Goal: Navigation & Orientation: Go to known website

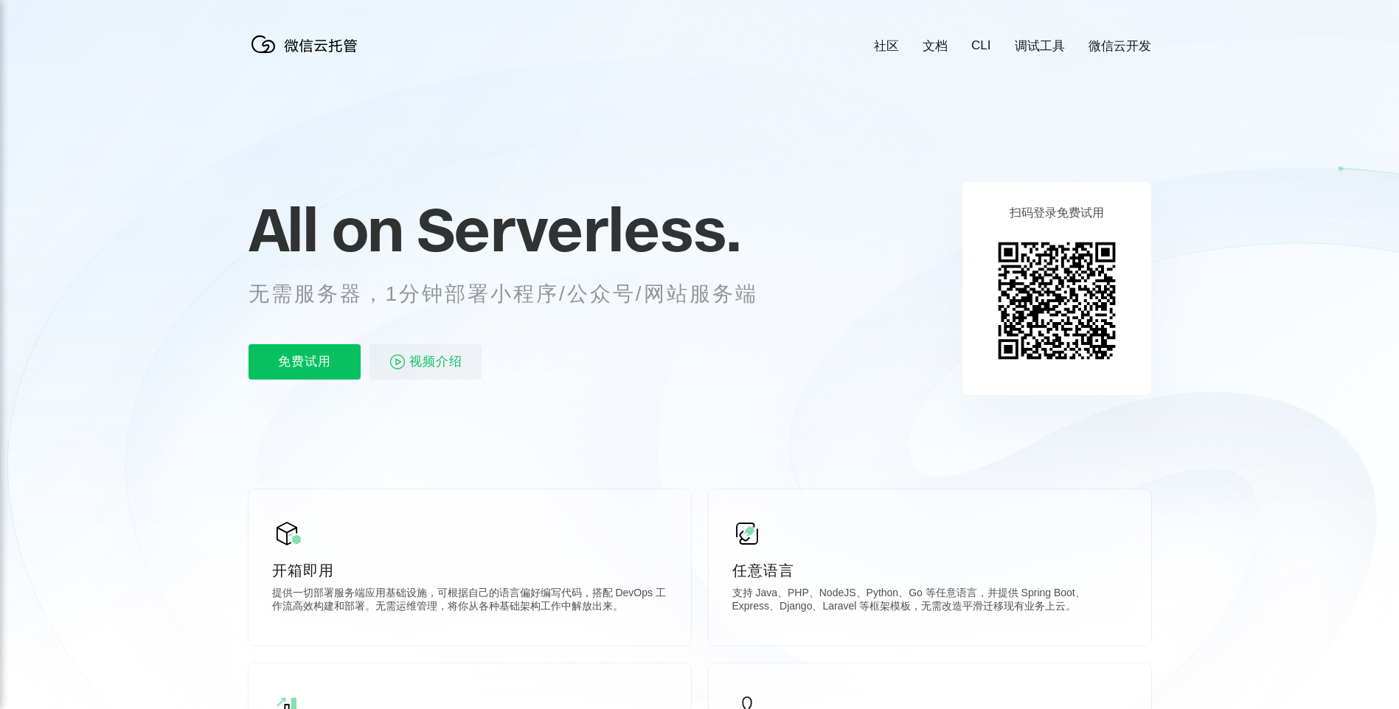
scroll to position [0, 2622]
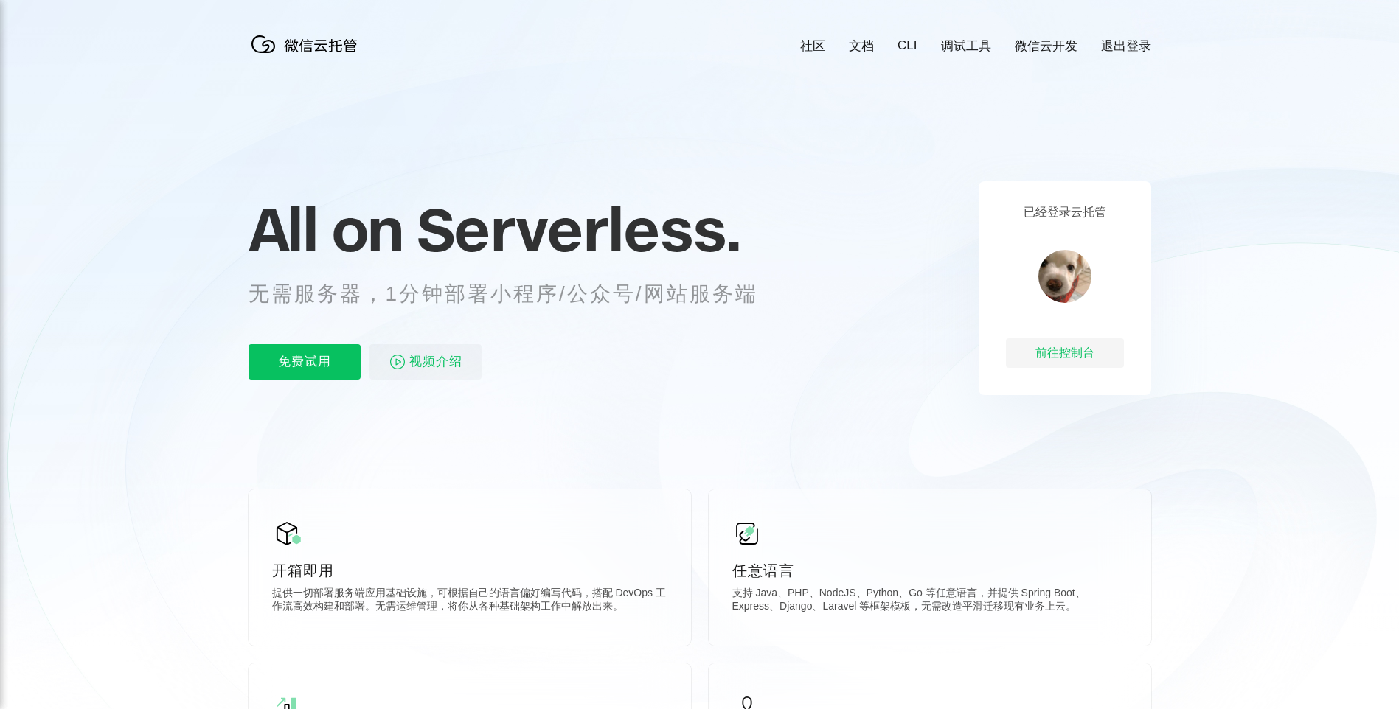
scroll to position [0, 2622]
click at [1068, 354] on div "前往控制台" at bounding box center [1065, 352] width 118 height 29
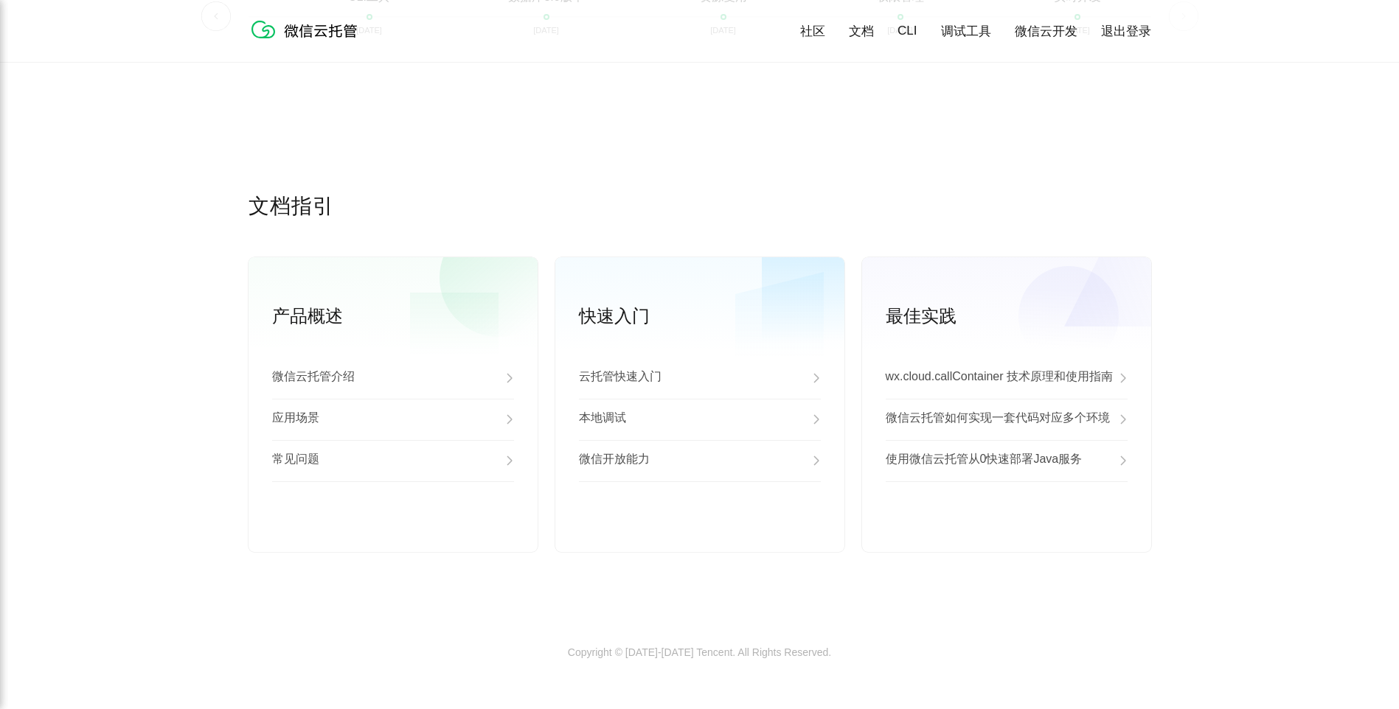
scroll to position [3619, 0]
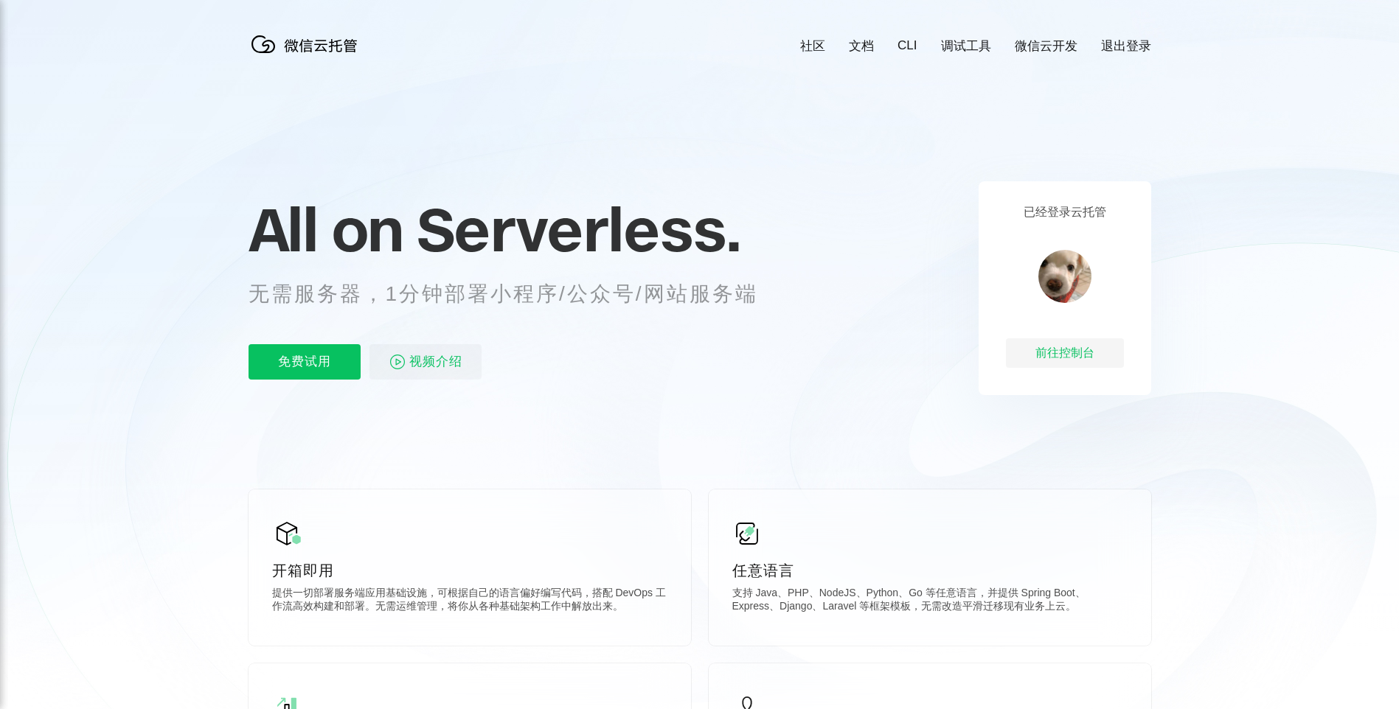
scroll to position [0, 2622]
click at [1059, 355] on div "前往控制台" at bounding box center [1065, 352] width 118 height 29
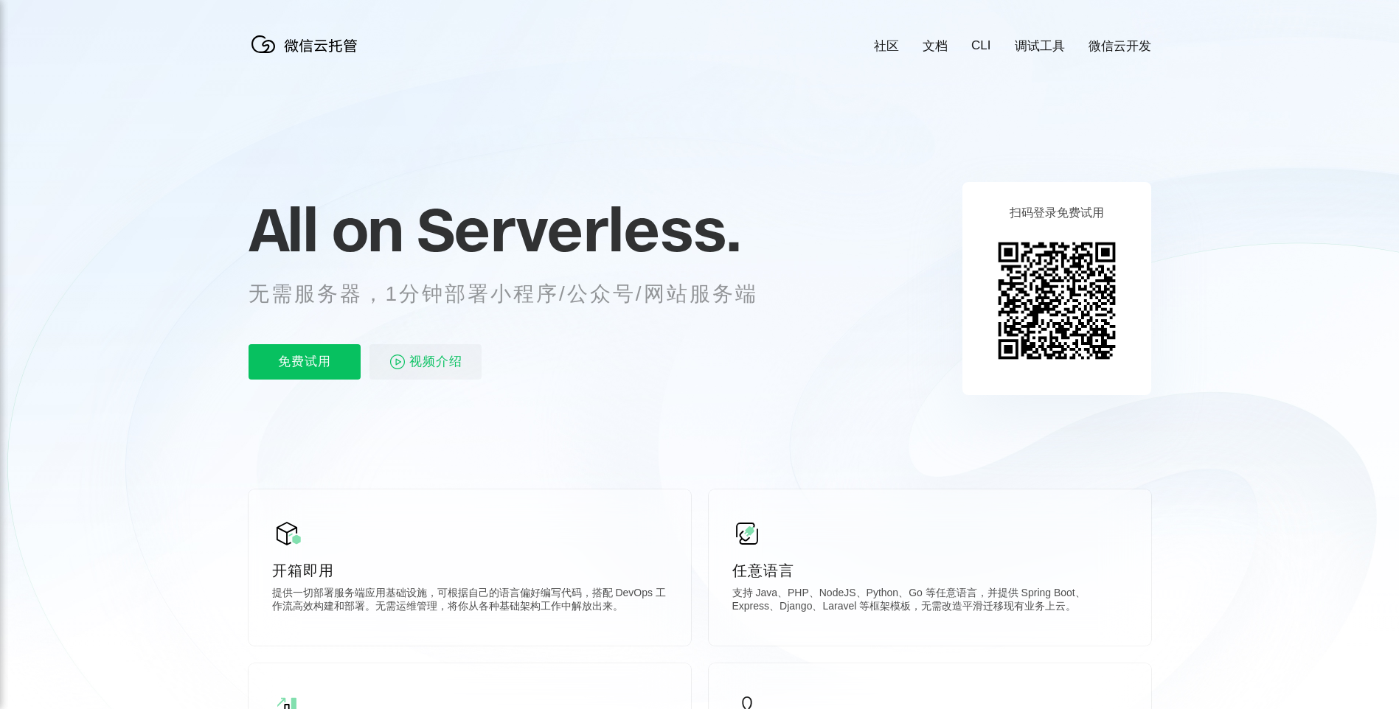
scroll to position [0, 2622]
